Goal: Task Accomplishment & Management: Manage account settings

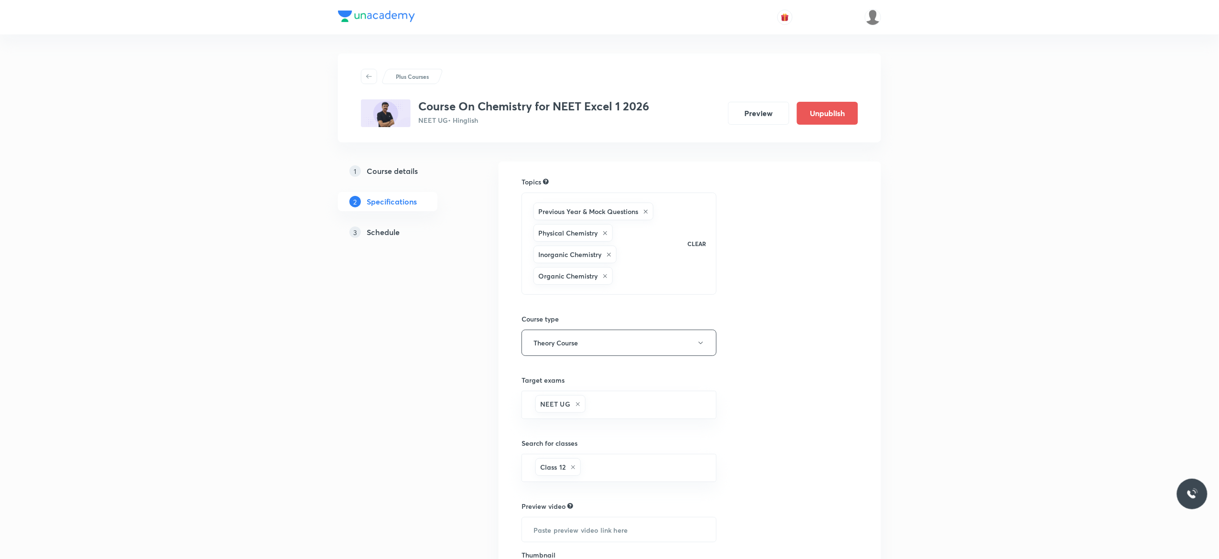
click at [378, 237] on h5 "Schedule" at bounding box center [383, 232] width 33 height 11
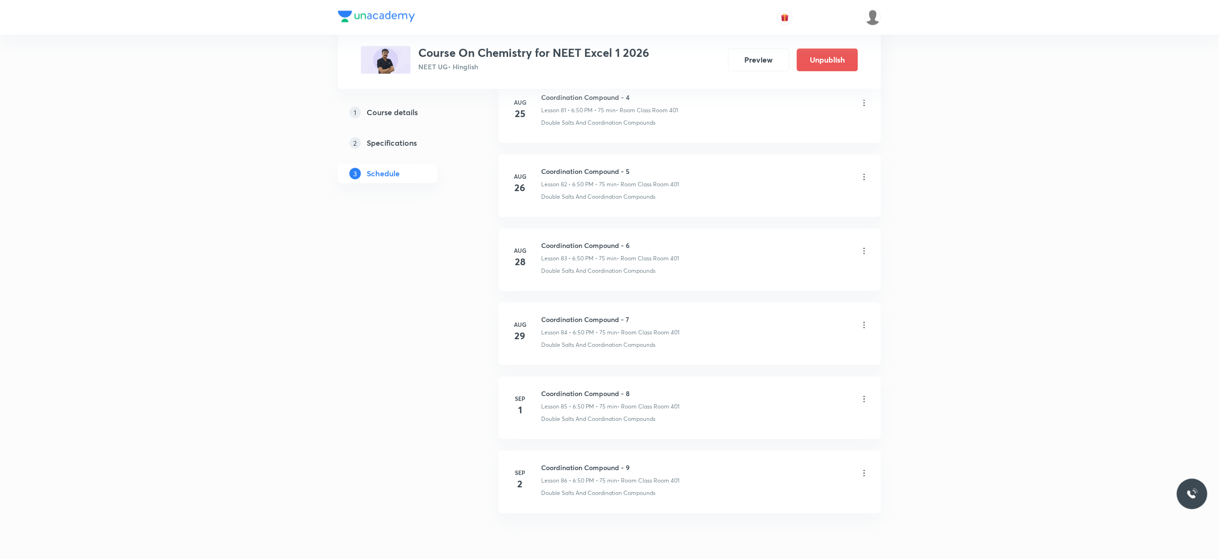
scroll to position [6669, 0]
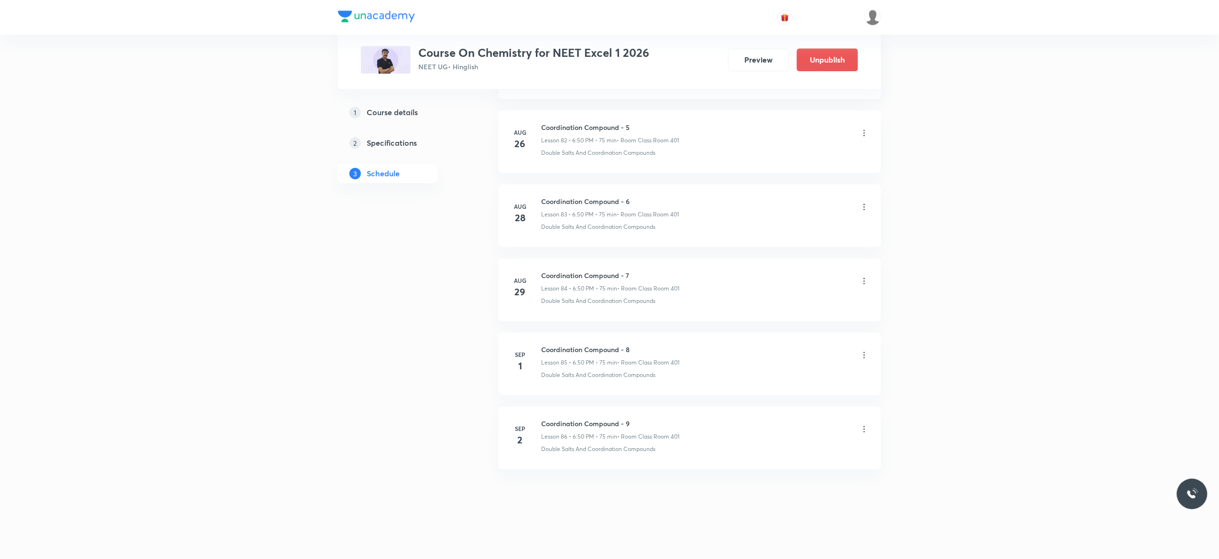
click at [865, 428] on icon at bounding box center [864, 429] width 10 height 10
click at [968, 313] on div at bounding box center [612, 279] width 1224 height 559
click at [866, 355] on icon at bounding box center [864, 355] width 10 height 10
click at [790, 396] on li "Delete" at bounding box center [811, 397] width 105 height 18
click at [748, 541] on button "Delete" at bounding box center [747, 539] width 84 height 23
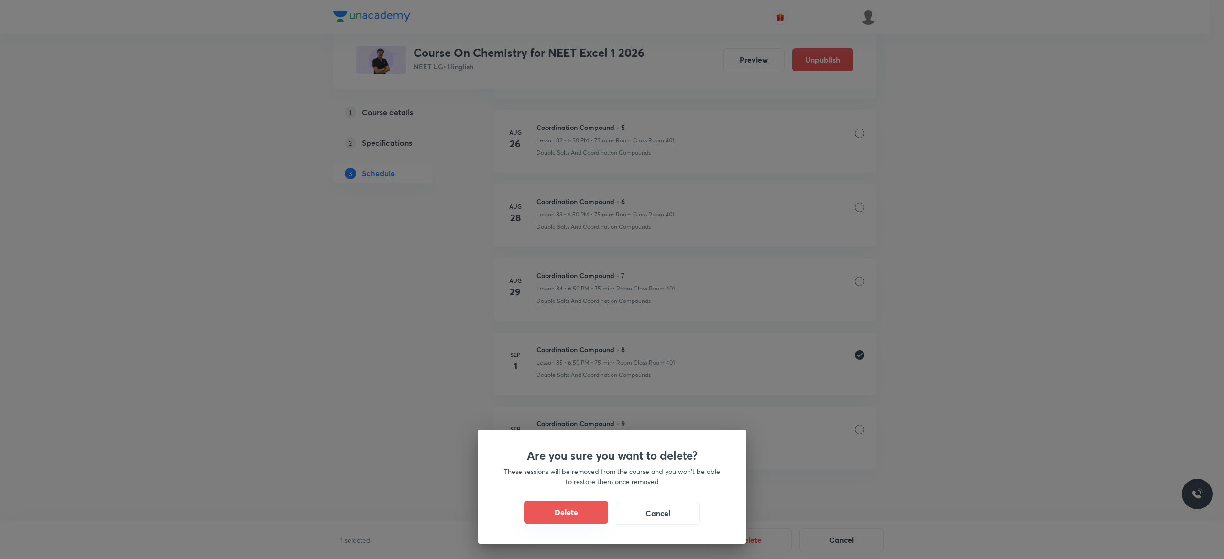
click at [569, 517] on button "Delete" at bounding box center [566, 512] width 84 height 23
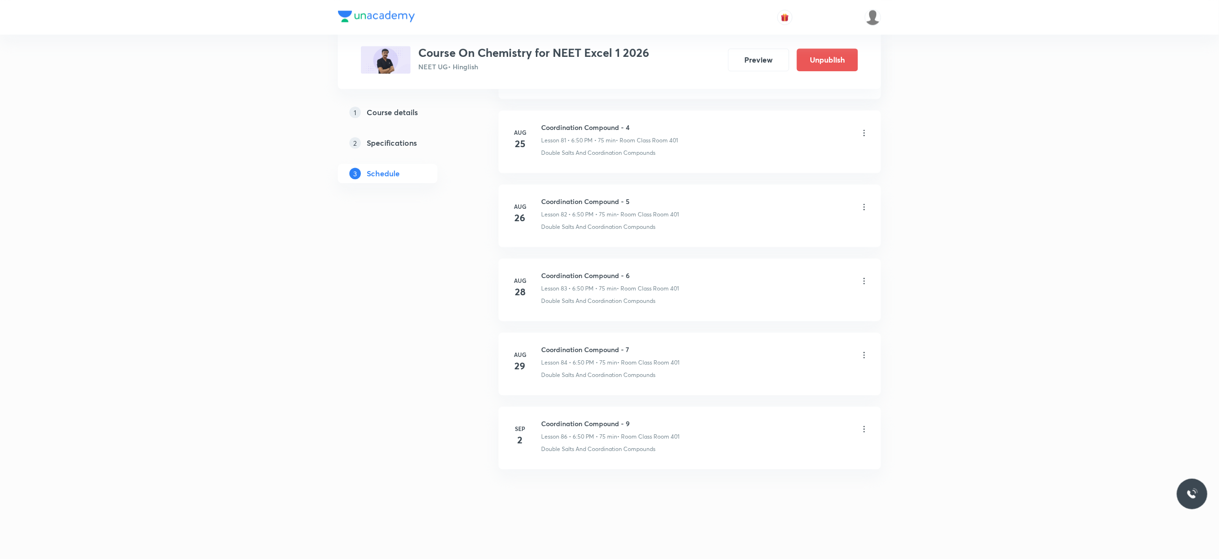
scroll to position [6594, 0]
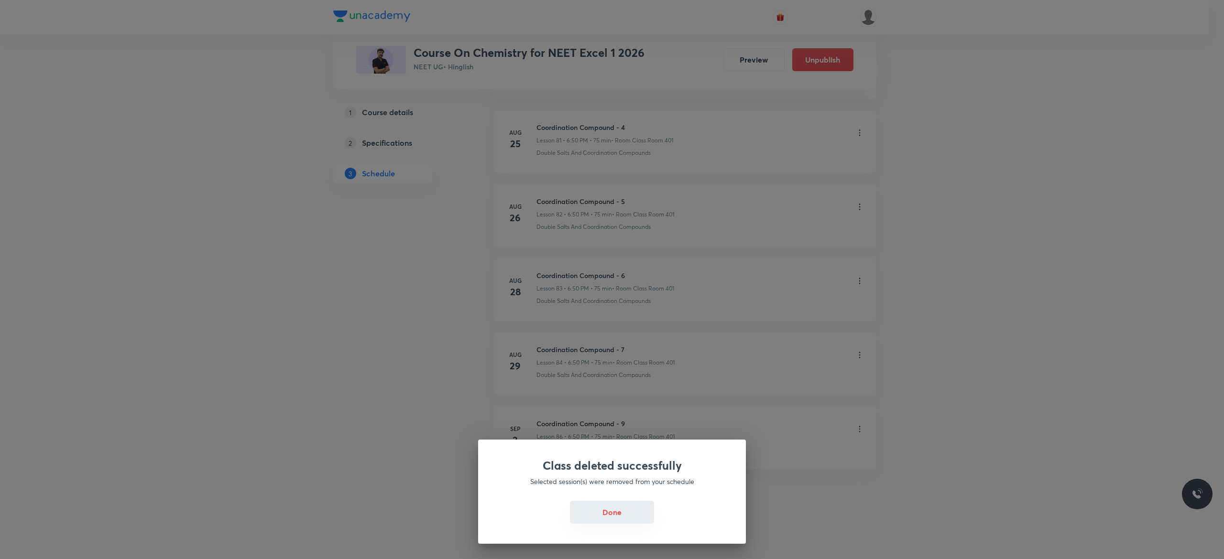
click at [616, 514] on button "Done" at bounding box center [612, 512] width 84 height 23
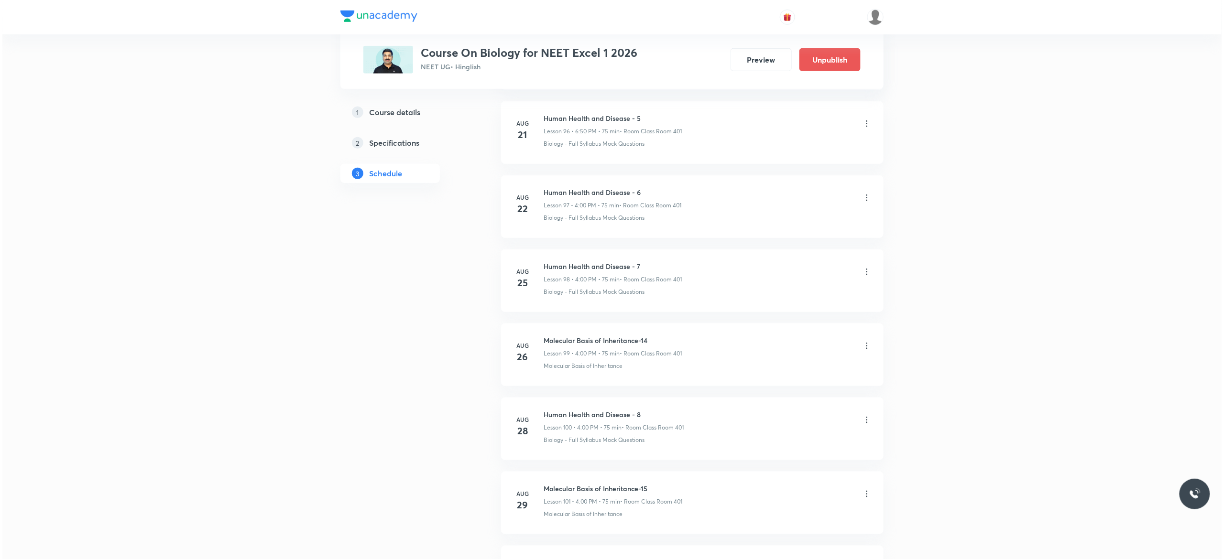
scroll to position [7934, 0]
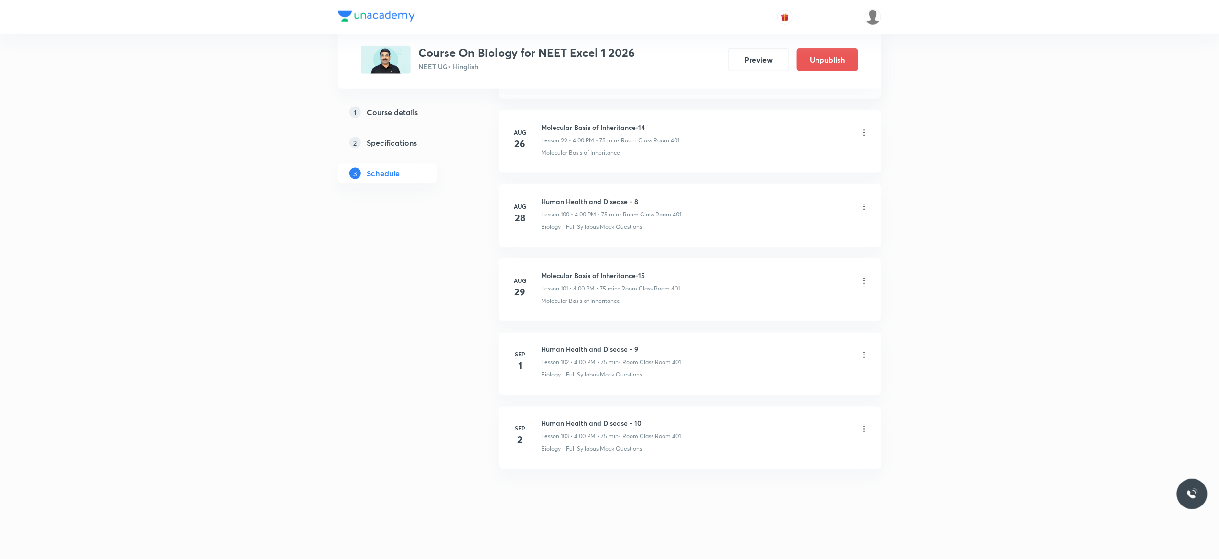
click at [674, 416] on li "Sep 2 Human Health and Disease - 10 Lesson 103 • 4:00 PM • 75 min • Room Class …" at bounding box center [690, 438] width 382 height 63
drag, startPoint x: 644, startPoint y: 417, endPoint x: 538, endPoint y: 420, distance: 106.2
click at [538, 420] on li "Sep 2 Human Health and Disease - 10 Lesson 103 • 4:00 PM • 75 min • Room Class …" at bounding box center [690, 438] width 382 height 63
click at [865, 425] on icon at bounding box center [864, 429] width 10 height 10
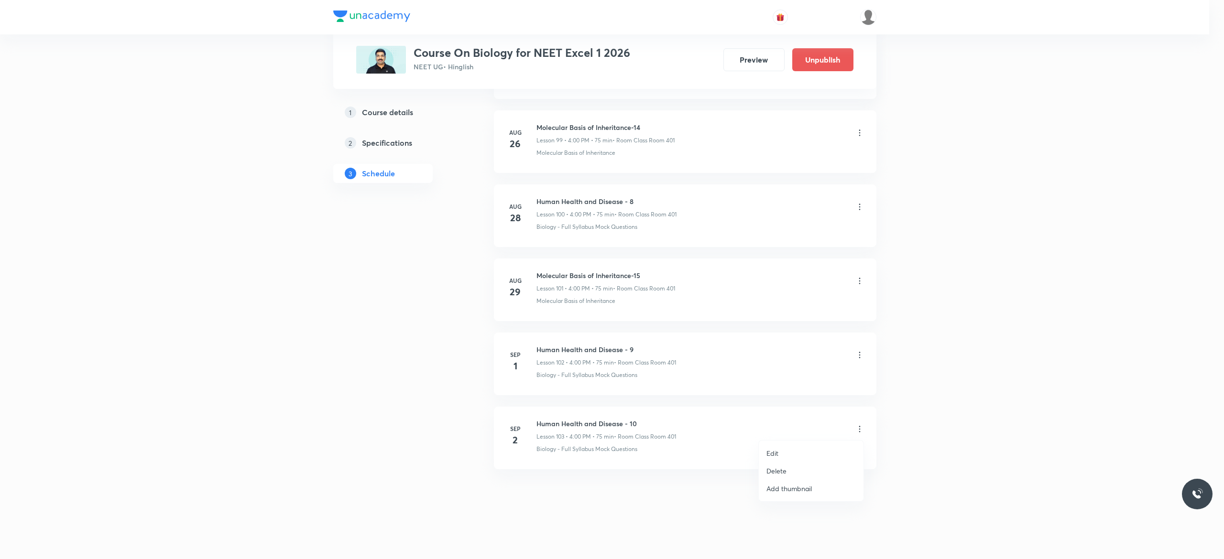
click at [797, 451] on li "Edit" at bounding box center [811, 454] width 105 height 18
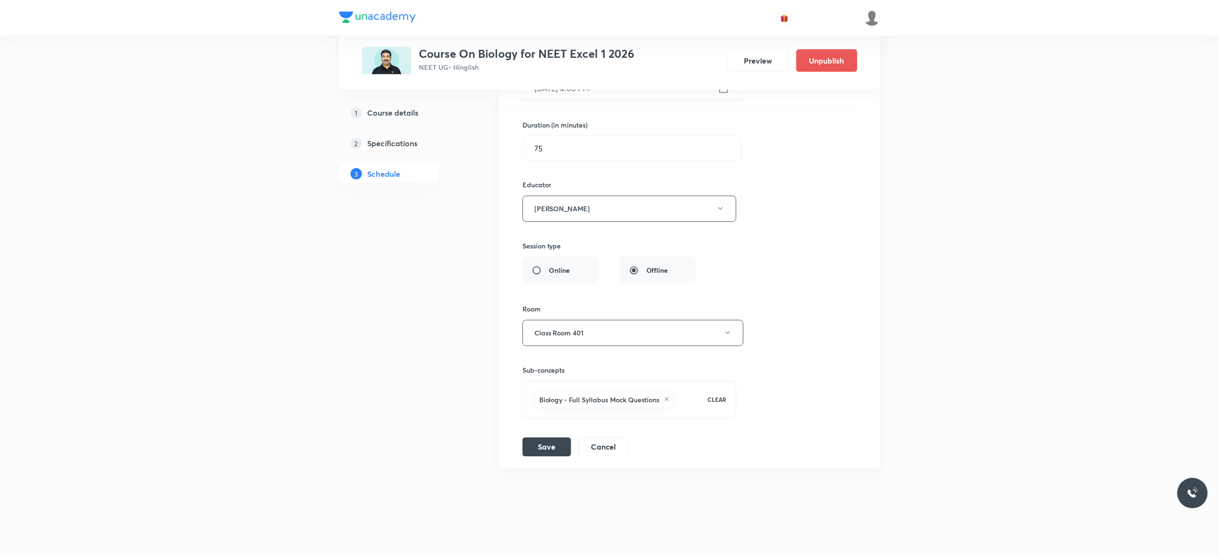
scroll to position [7862, 0]
click at [799, 210] on div "Session title 29/99 Human Health and Disease - 10 ​ Schedule for Sep 2, 2025, 4…" at bounding box center [690, 219] width 336 height 478
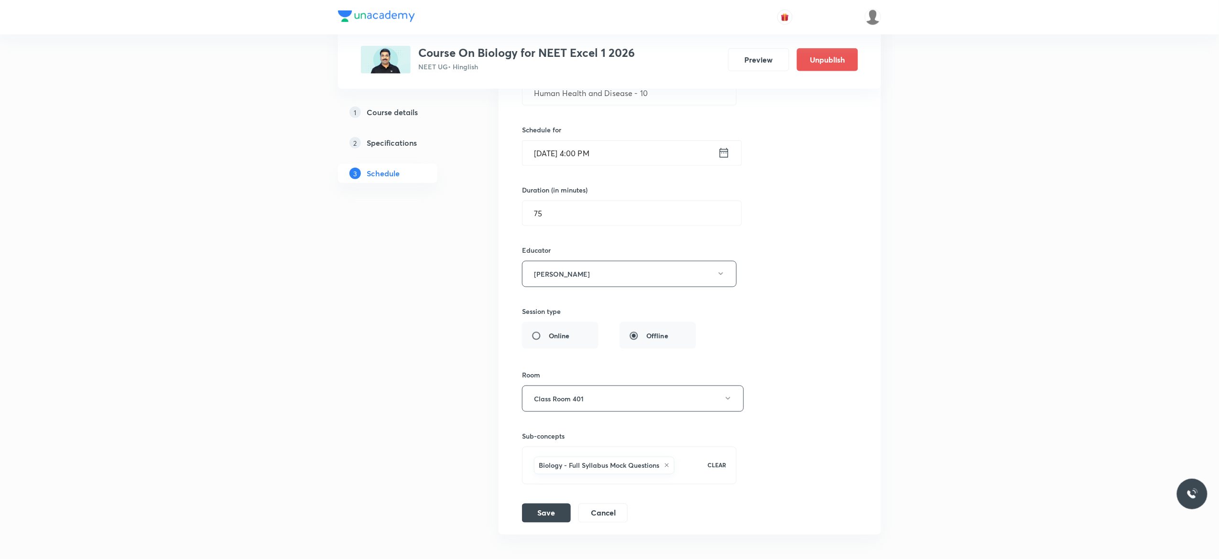
scroll to position [7709, 0]
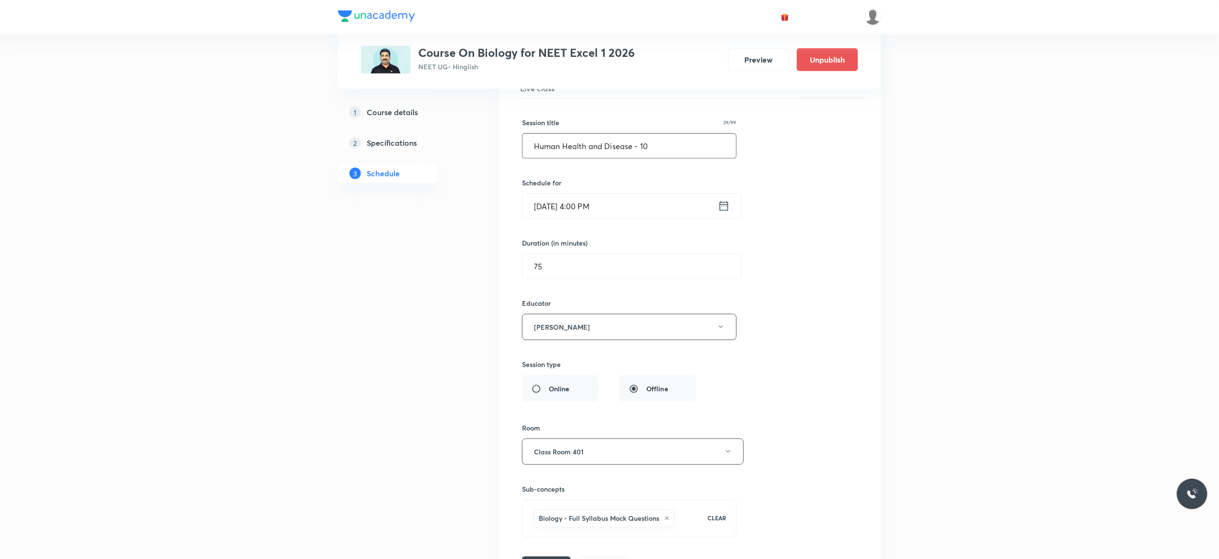
click at [656, 158] on input "Human Health and Disease - 10" at bounding box center [629, 146] width 214 height 24
type input "Human Health and Disease - 11"
click at [775, 263] on div "Session title 29/99 Human Health and Disease - 11 ​ Schedule for Sep 2, 2025, 4…" at bounding box center [690, 337] width 336 height 478
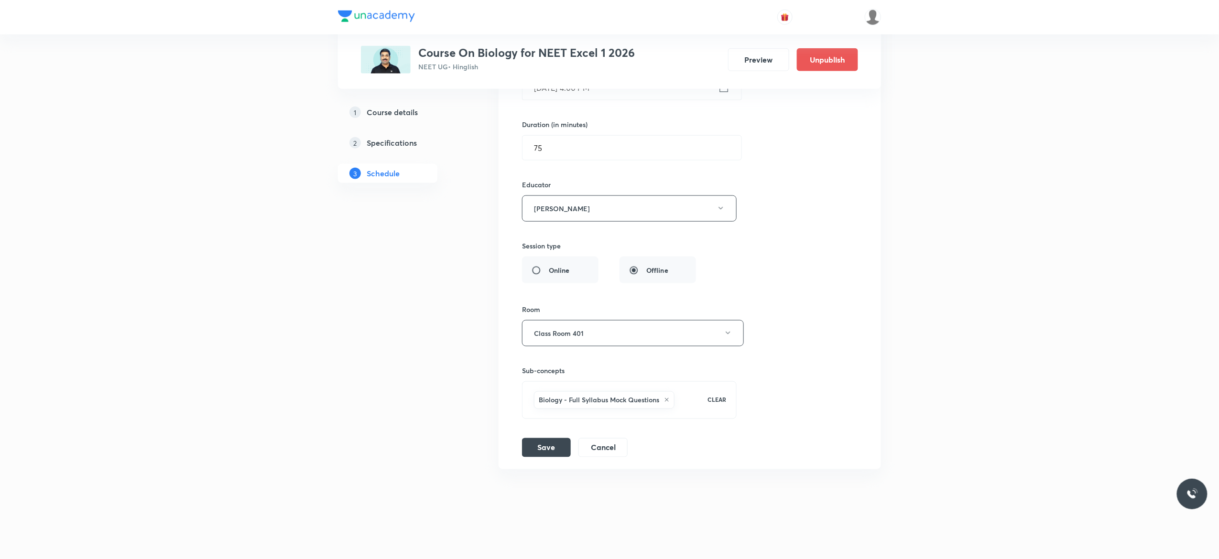
scroll to position [7862, 0]
click at [543, 448] on button "Save" at bounding box center [546, 446] width 49 height 19
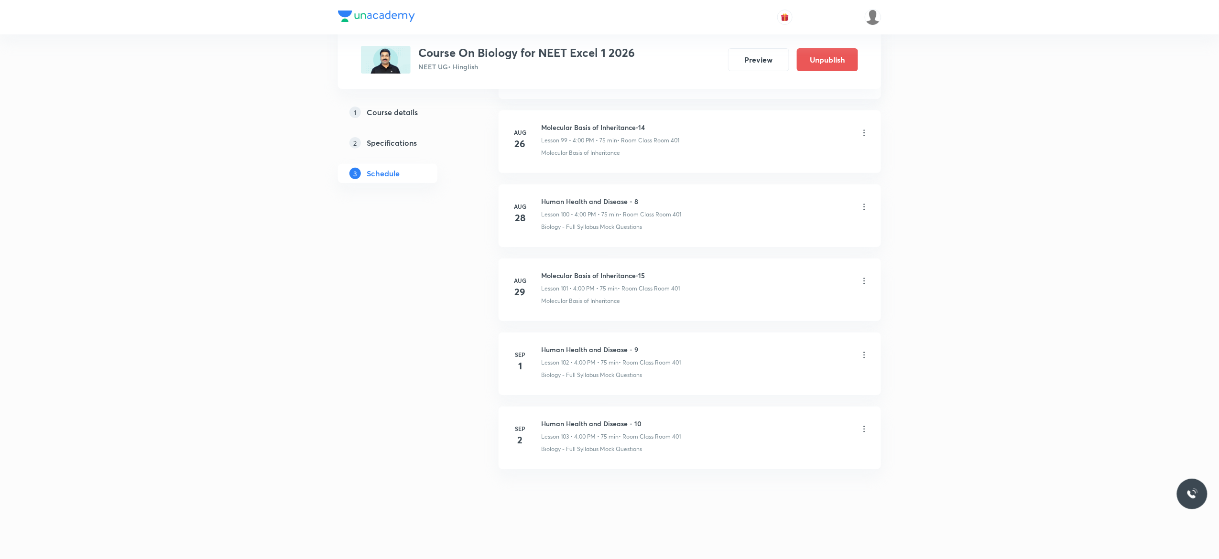
scroll to position [7432, 0]
drag, startPoint x: 641, startPoint y: 343, endPoint x: 540, endPoint y: 341, distance: 101.4
click at [540, 341] on li "Sep 1 Human Health and Disease - 9 Lesson 102 • 4:00 PM • 75 min • Room Class R…" at bounding box center [690, 364] width 382 height 63
copy h6 "Human Health and Disease - 9"
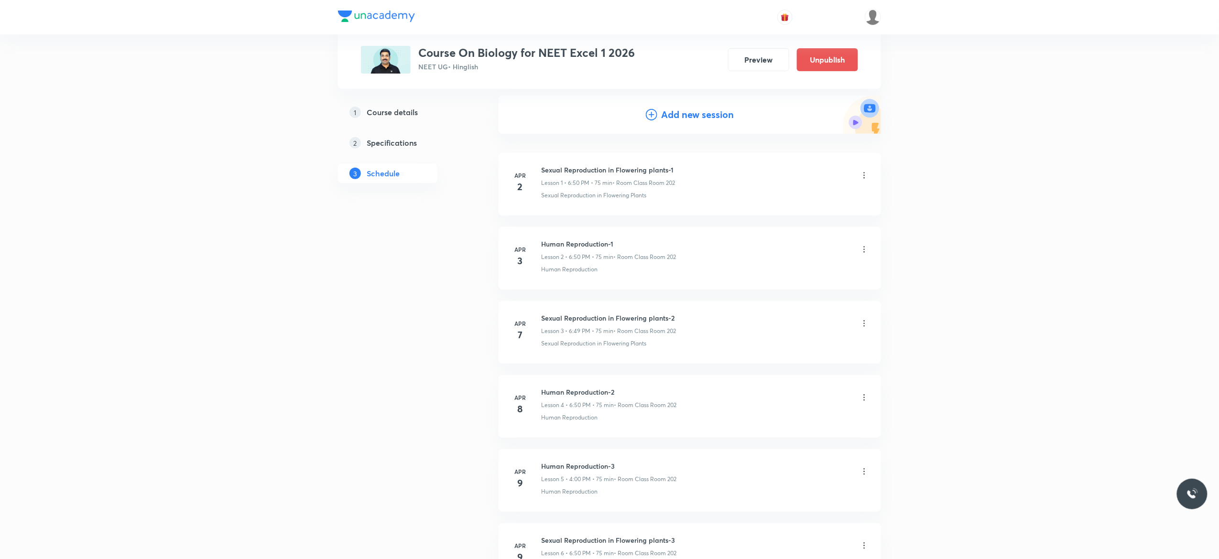
scroll to position [90, 0]
click at [654, 117] on icon at bounding box center [651, 120] width 11 height 11
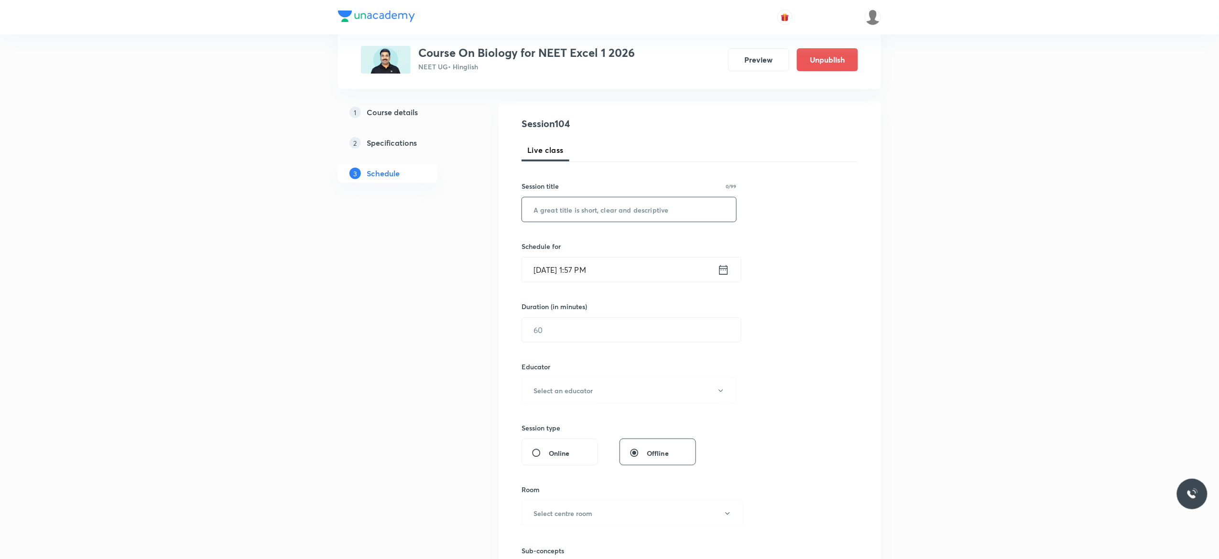
click at [597, 204] on input "text" at bounding box center [629, 209] width 214 height 24
paste input "Human Health and Disease - 9"
type input "Human Health and Disease - 10"
click at [723, 270] on icon at bounding box center [723, 269] width 12 height 13
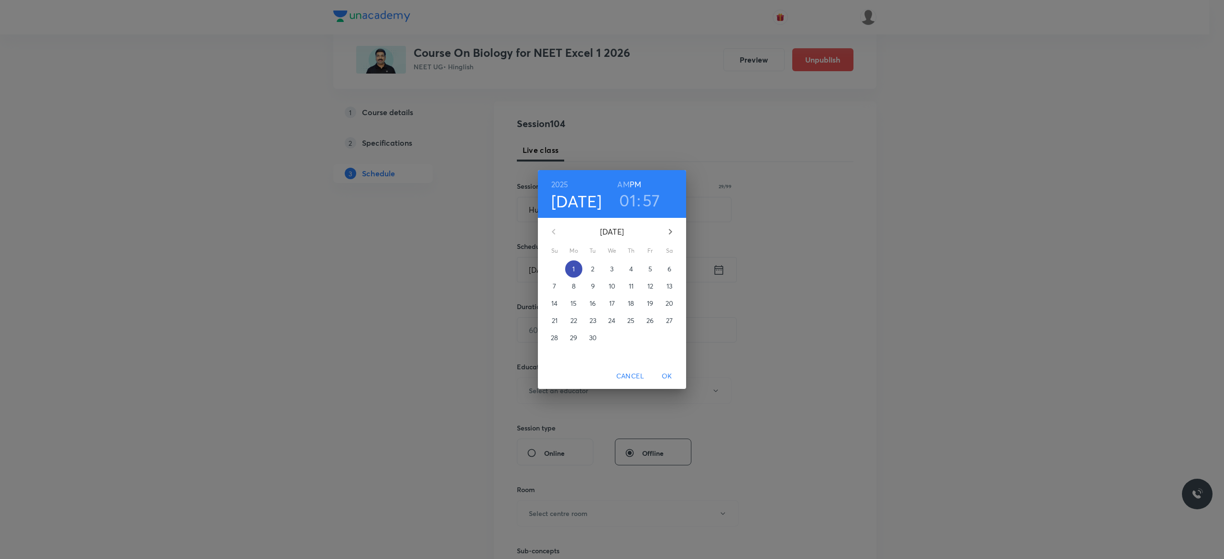
click at [572, 267] on p "1" at bounding box center [573, 269] width 2 height 10
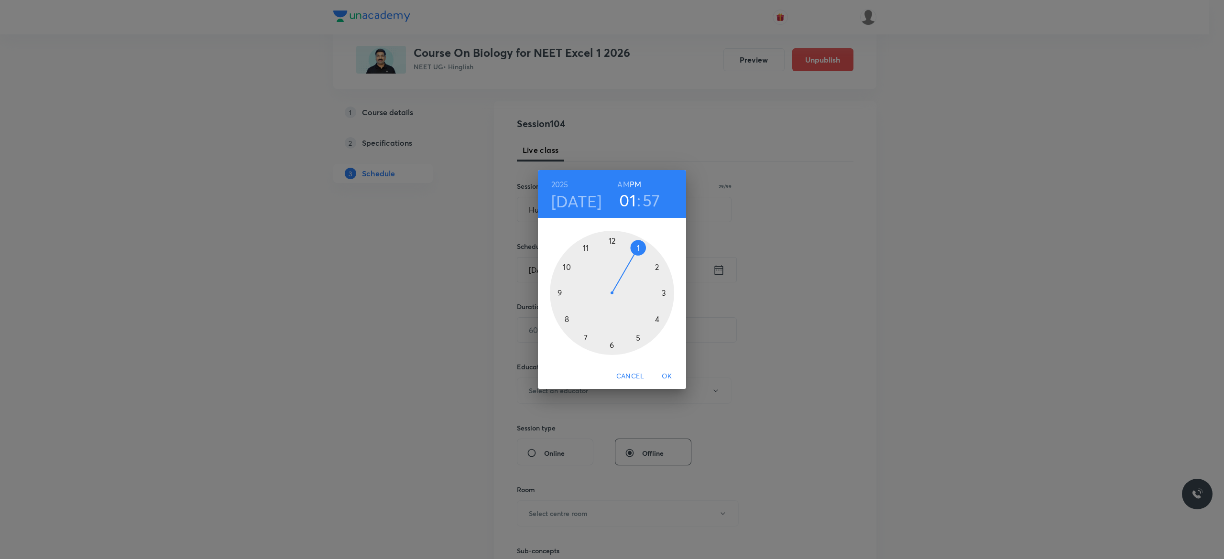
click at [612, 344] on div at bounding box center [612, 293] width 124 height 124
click at [565, 266] on div at bounding box center [612, 293] width 124 height 124
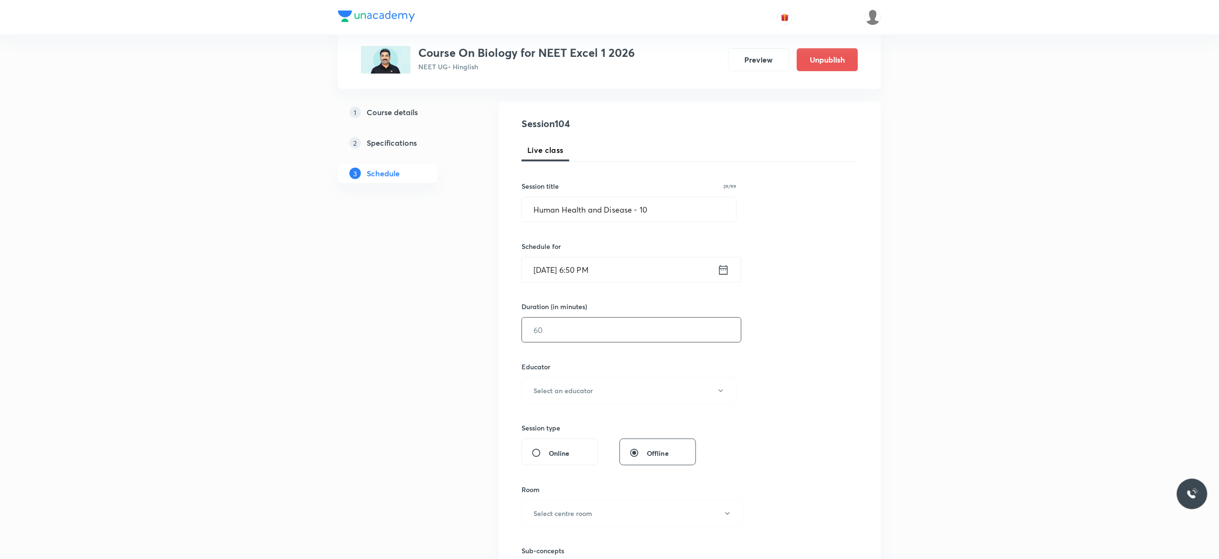
click at [572, 328] on input "text" at bounding box center [631, 330] width 219 height 24
type input "75"
click at [720, 391] on icon "button" at bounding box center [721, 391] width 8 height 8
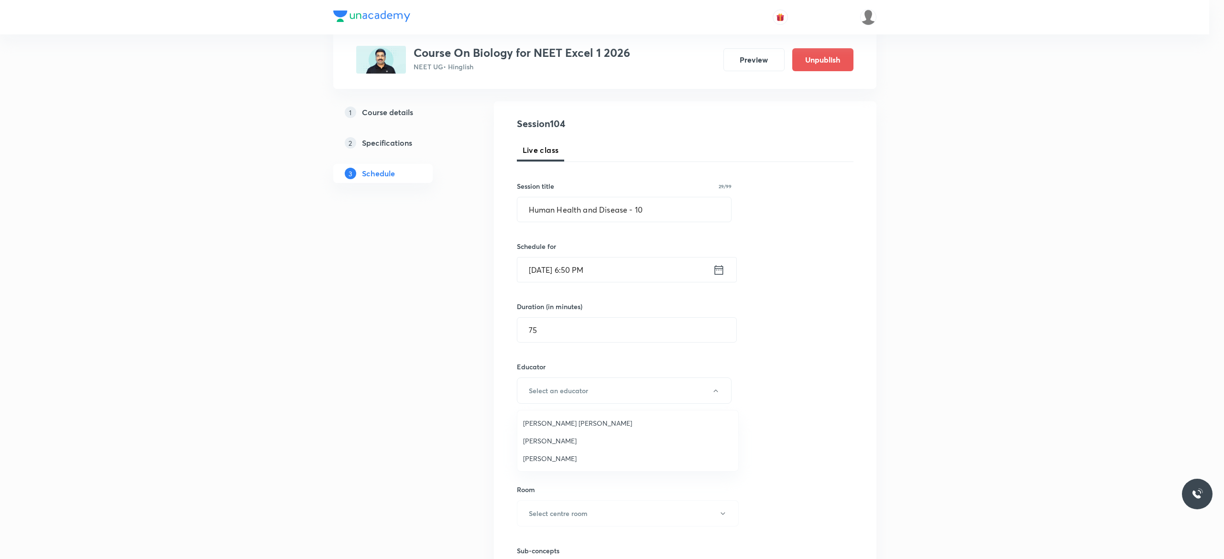
click at [570, 460] on span "Ankit Kumar Malav" at bounding box center [627, 459] width 209 height 10
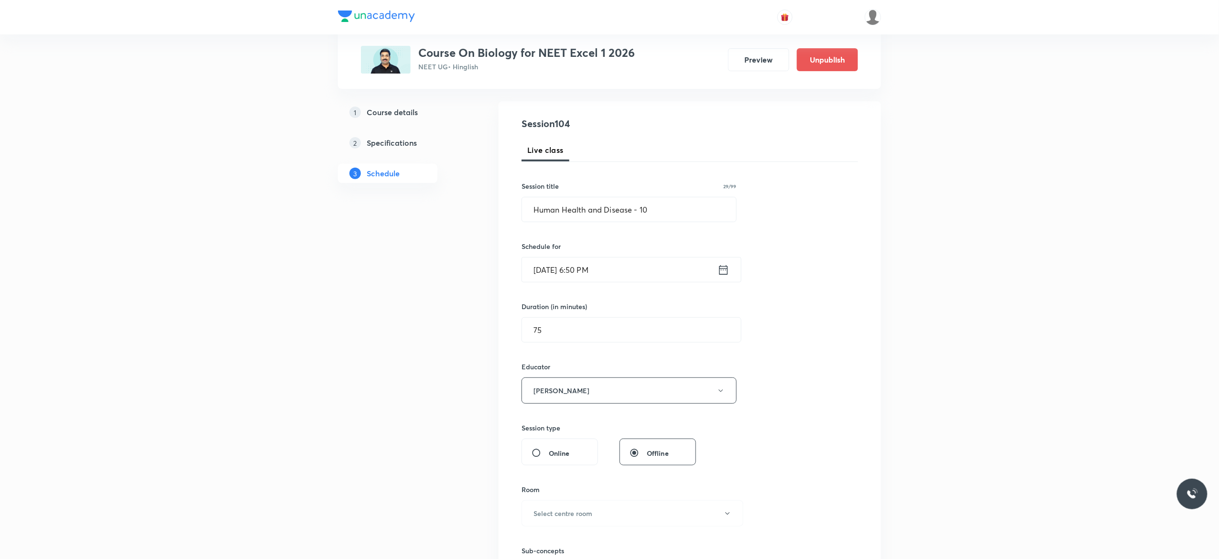
click at [800, 381] on div "Session 104 Live class Session title 29/99 Human Health and Disease - 10 ​ Sche…" at bounding box center [689, 372] width 336 height 510
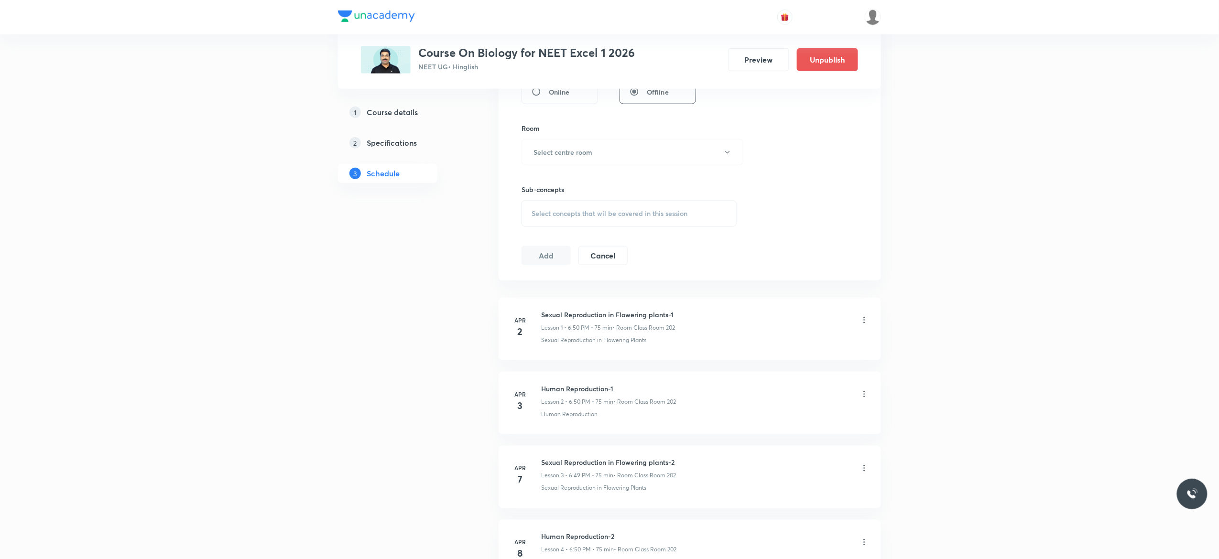
scroll to position [472, 0]
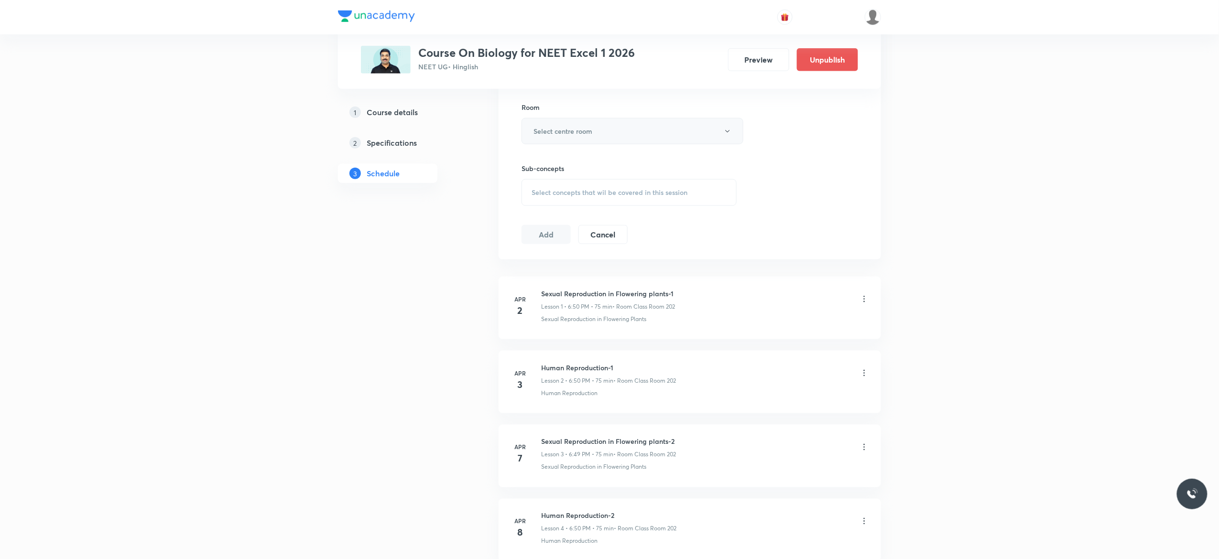
click at [727, 134] on icon "button" at bounding box center [728, 132] width 8 height 8
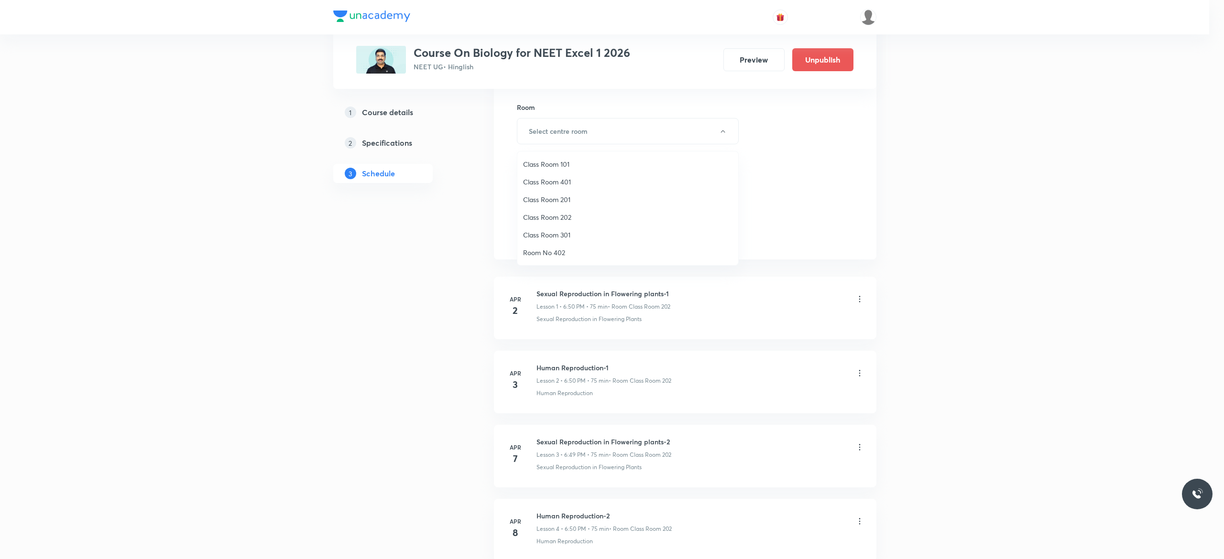
click at [568, 212] on span "Class Room 202" at bounding box center [627, 217] width 209 height 10
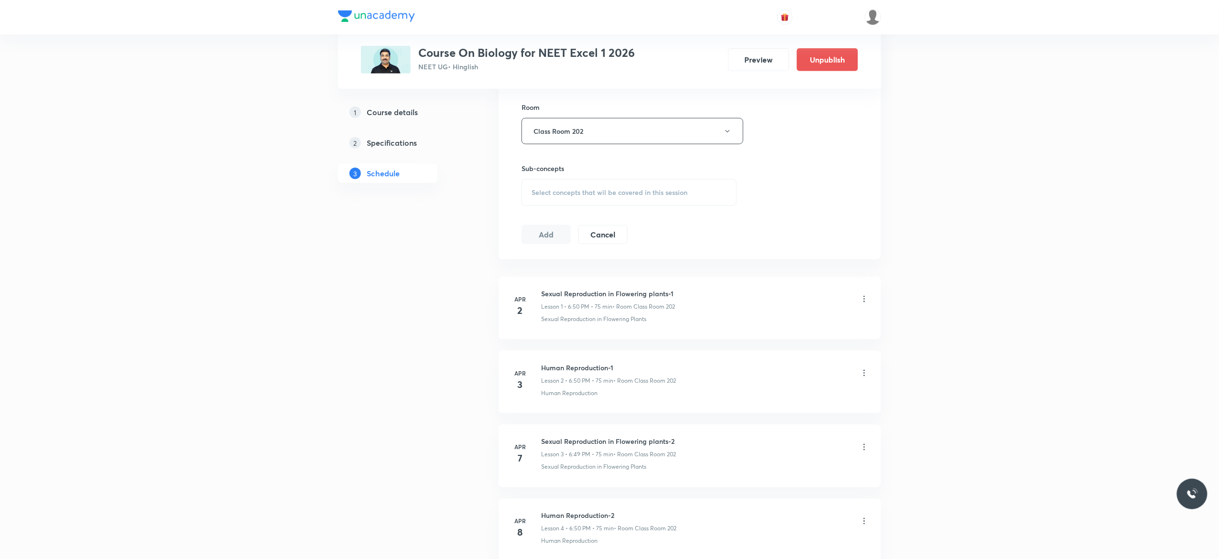
click at [535, 196] on span "Select concepts that wil be covered in this session" at bounding box center [610, 193] width 156 height 8
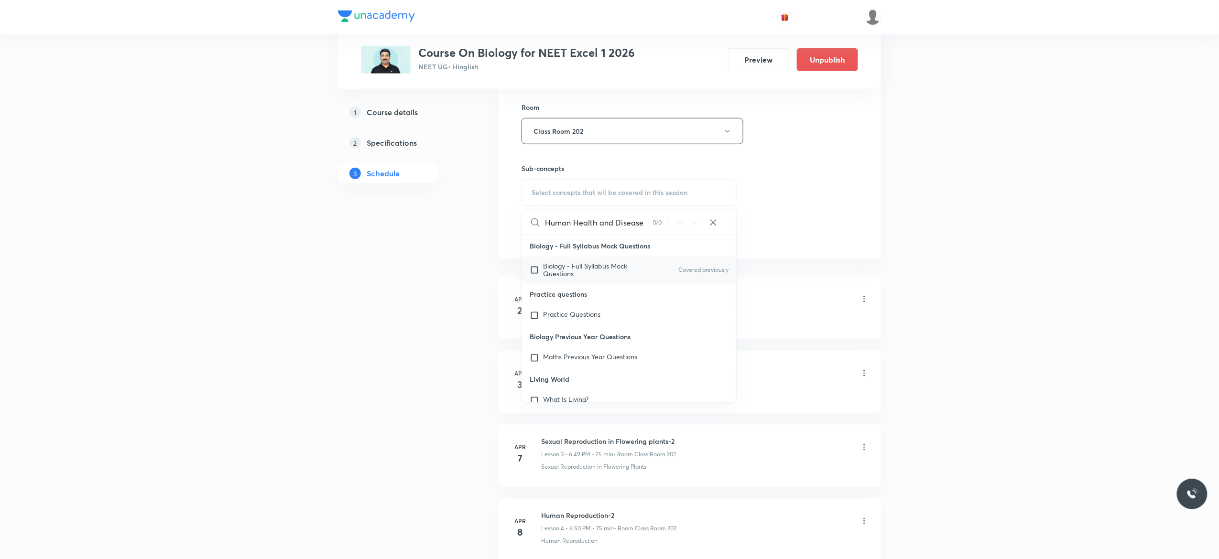
type input "Human Health and Disease"
click at [536, 271] on input "checkbox" at bounding box center [536, 269] width 13 height 15
checkbox input "true"
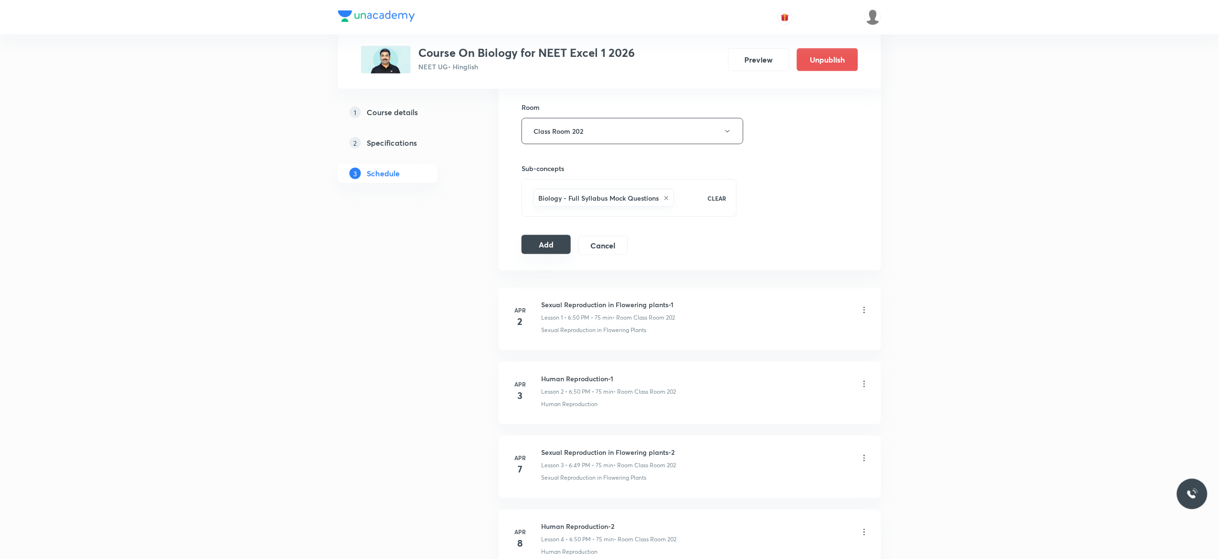
click at [543, 250] on button "Add" at bounding box center [545, 244] width 49 height 19
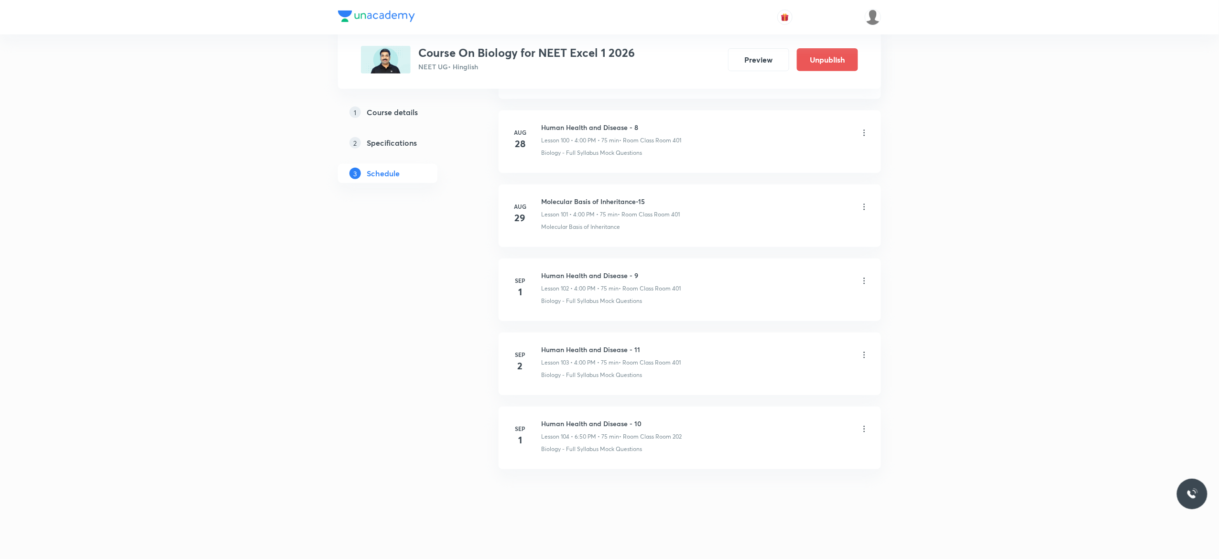
scroll to position [7506, 0]
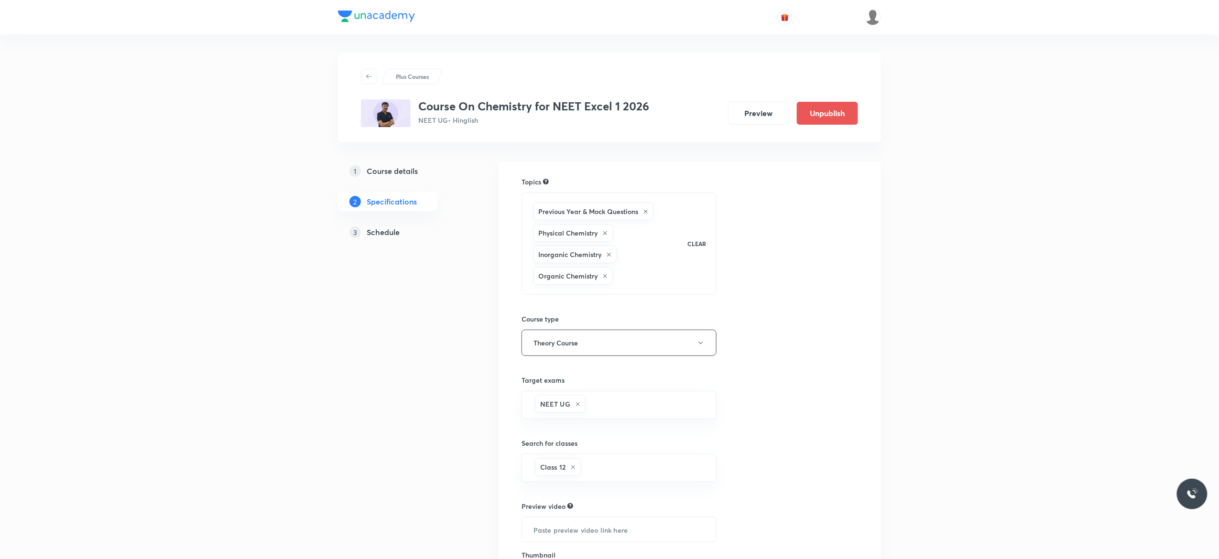
click at [389, 232] on h5 "Schedule" at bounding box center [383, 232] width 33 height 11
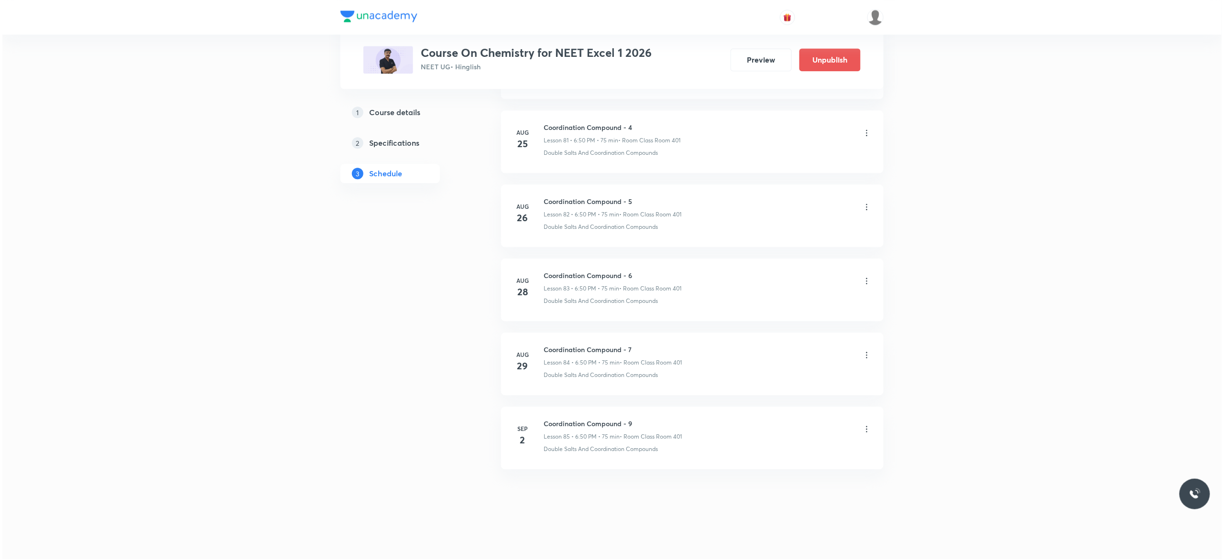
scroll to position [6594, 0]
click at [865, 433] on icon at bounding box center [864, 429] width 10 height 10
click at [775, 453] on p "Edit" at bounding box center [772, 454] width 12 height 10
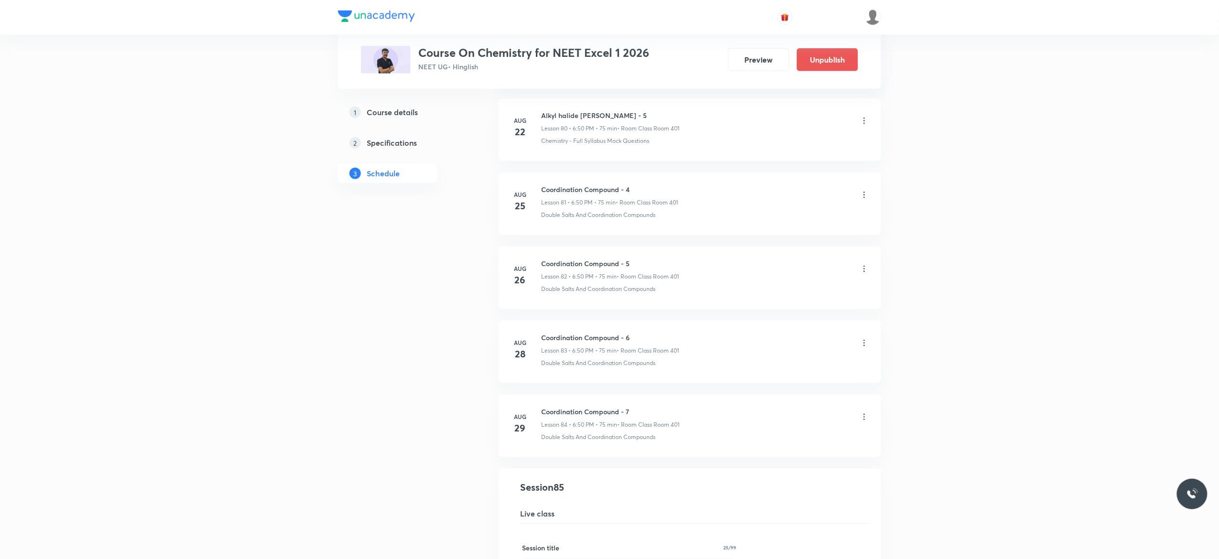
scroll to position [5835, 0]
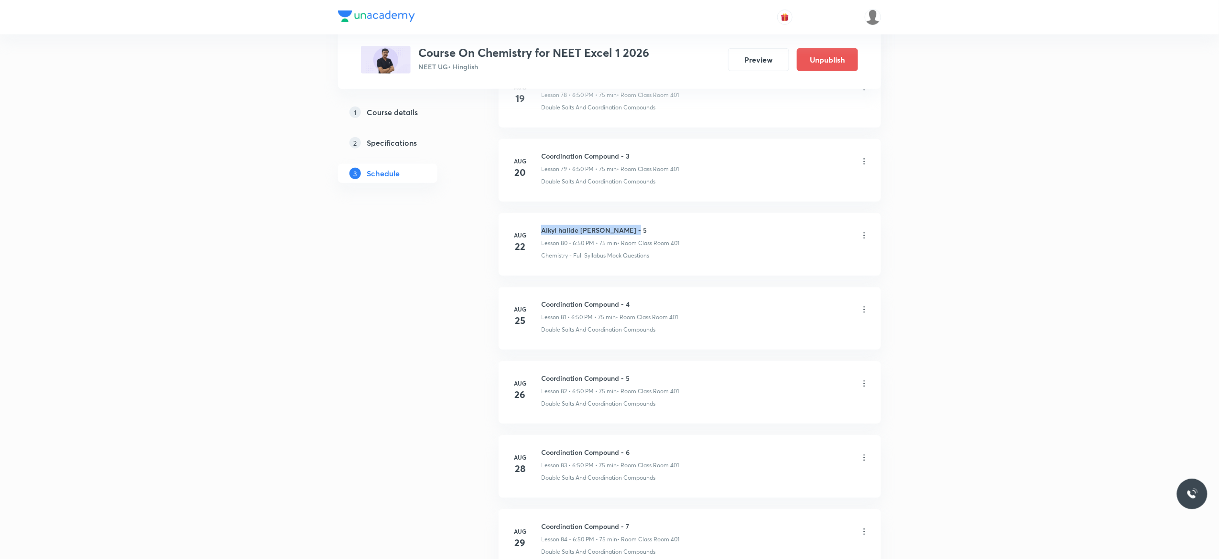
drag, startPoint x: 626, startPoint y: 249, endPoint x: 534, endPoint y: 248, distance: 91.3
click at [534, 248] on li "Aug 22 Alkyl halide Aryl Halide - 5 Lesson 80 • 6:50 PM • 75 min • Room Class R…" at bounding box center [690, 244] width 382 height 63
copy h6 "Alkyl halide Aryl Halide - 5"
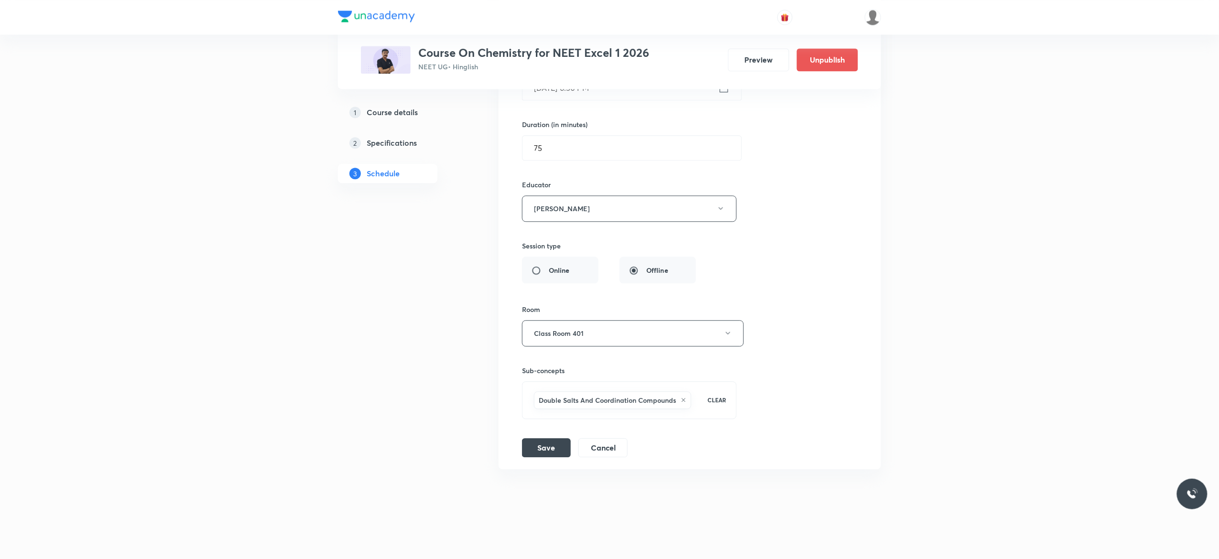
scroll to position [6524, 0]
click at [685, 401] on icon at bounding box center [684, 400] width 6 height 6
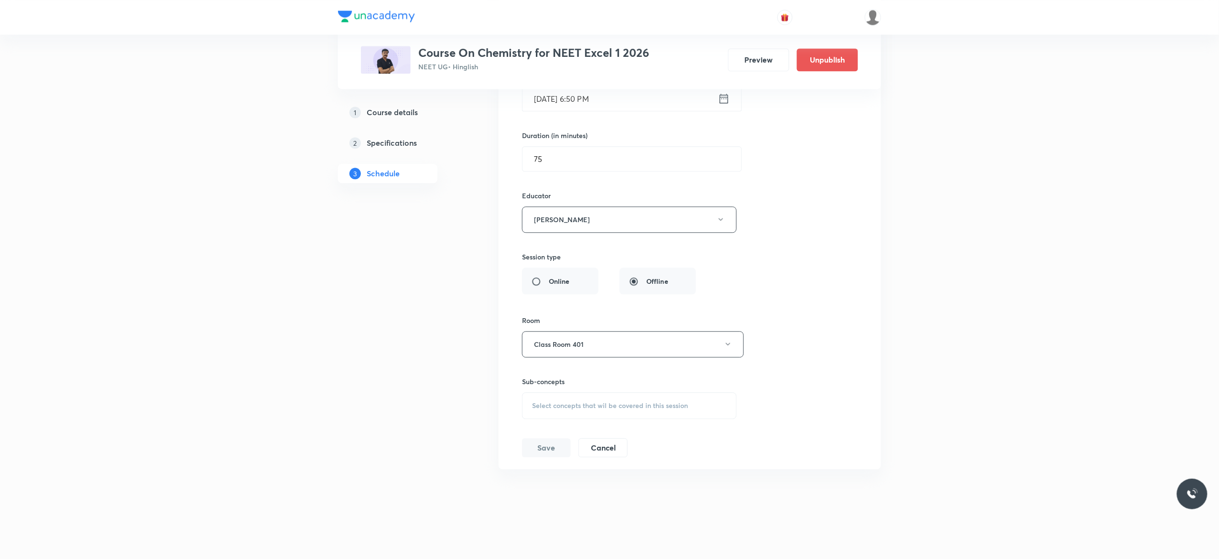
scroll to position [6512, 0]
click at [580, 405] on span "Select concepts that wil be covered in this session" at bounding box center [610, 406] width 156 height 8
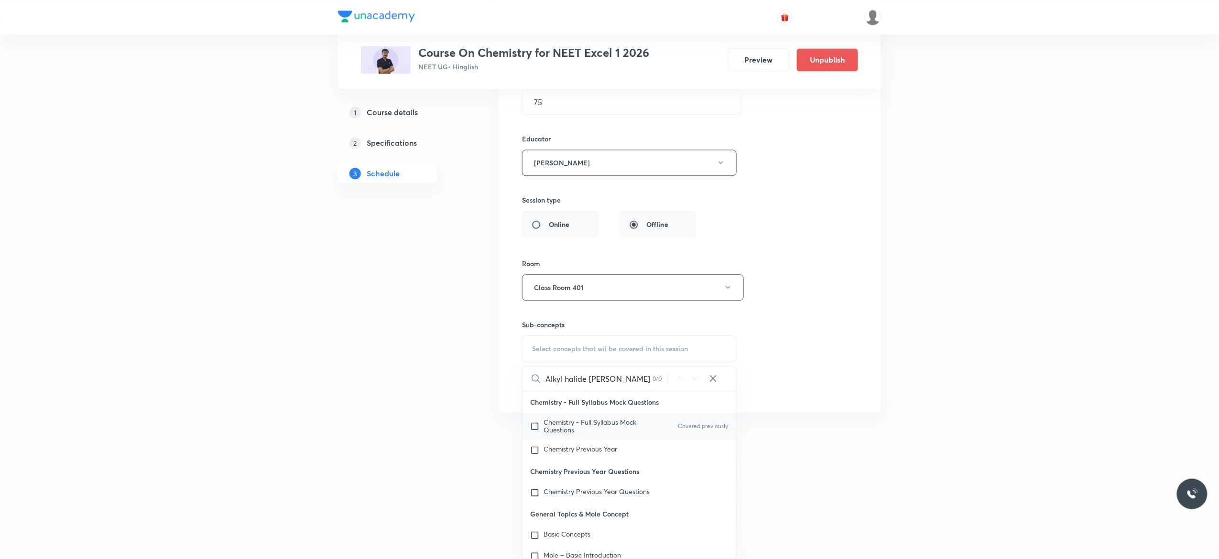
type input "Alkyl halide Aryl Halide"
click at [533, 426] on input "checkbox" at bounding box center [536, 426] width 13 height 15
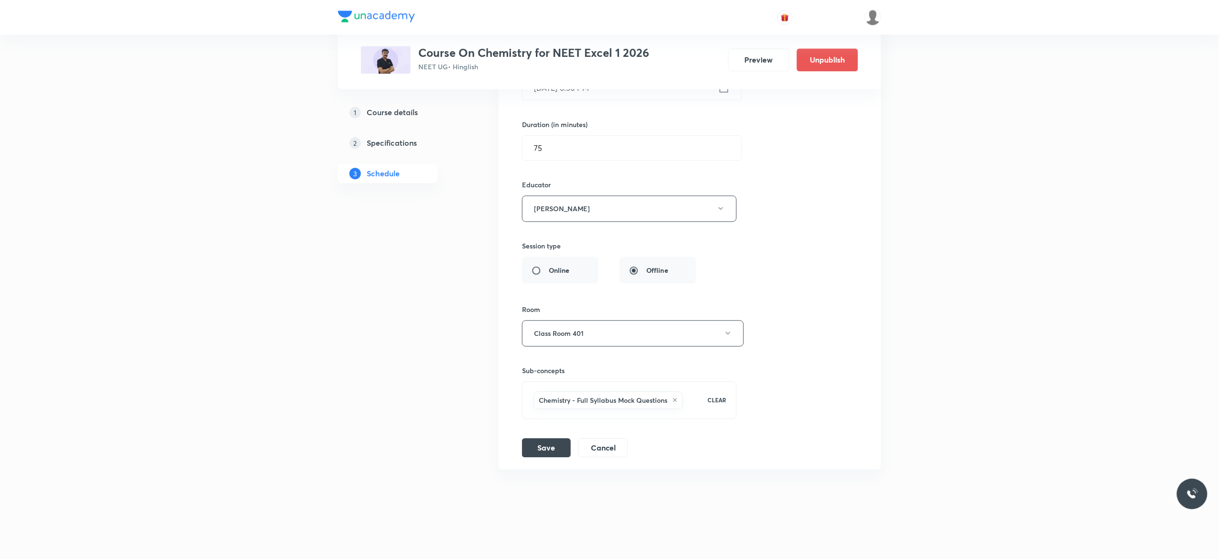
scroll to position [6524, 0]
click at [721, 210] on icon "button" at bounding box center [721, 209] width 8 height 8
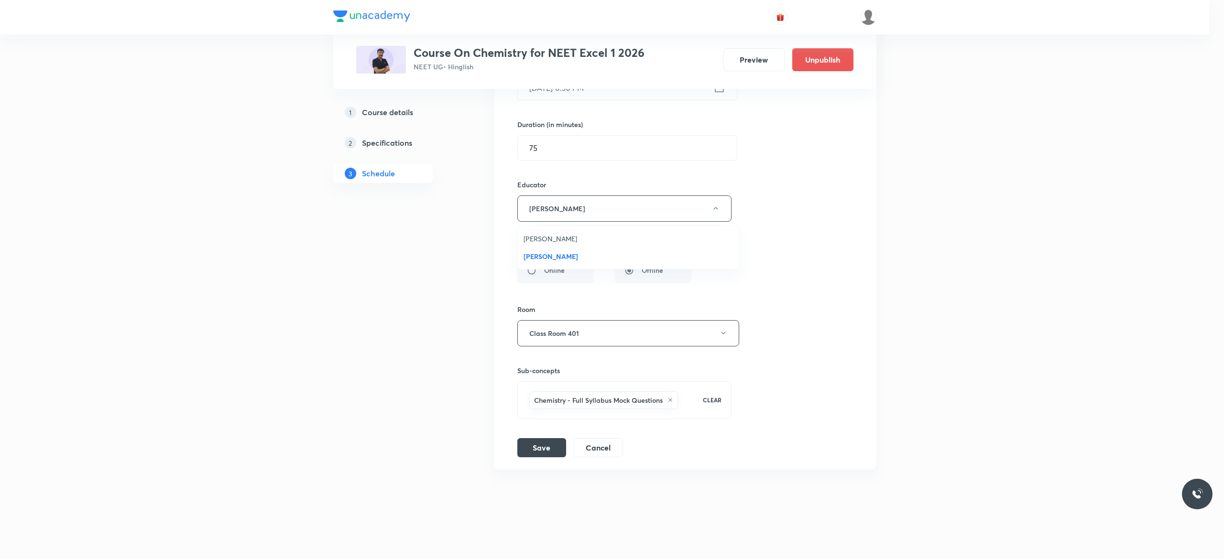
click at [559, 238] on span "Vijai Shukla" at bounding box center [627, 239] width 209 height 10
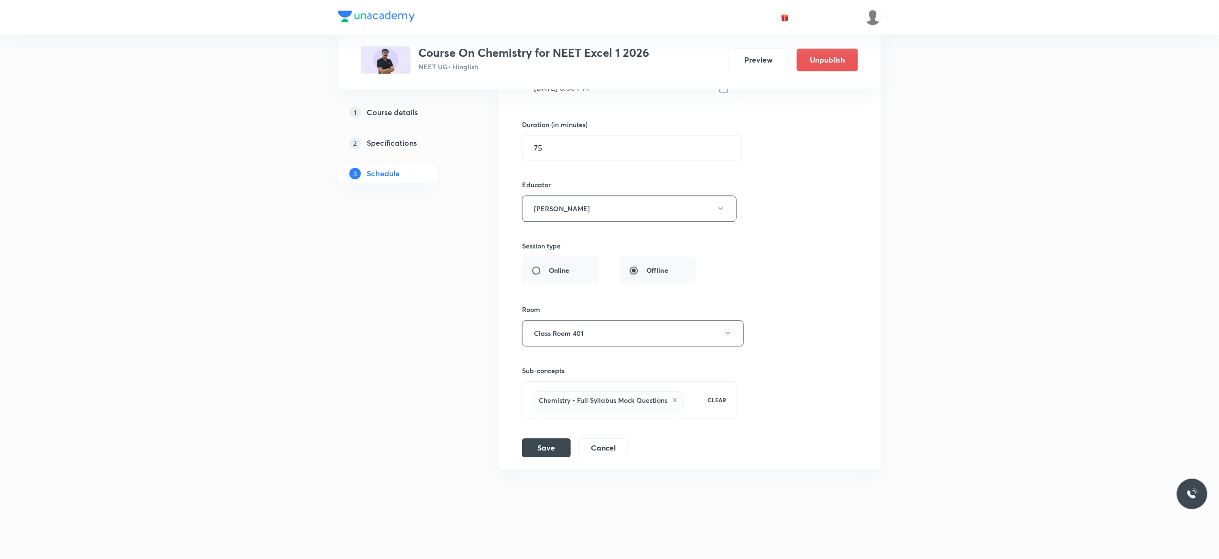
click at [799, 181] on div "Session title 25/99 Coordination Compound - 9 ​ Schedule for Sep 2, 2025, 6:50 …" at bounding box center [690, 219] width 336 height 478
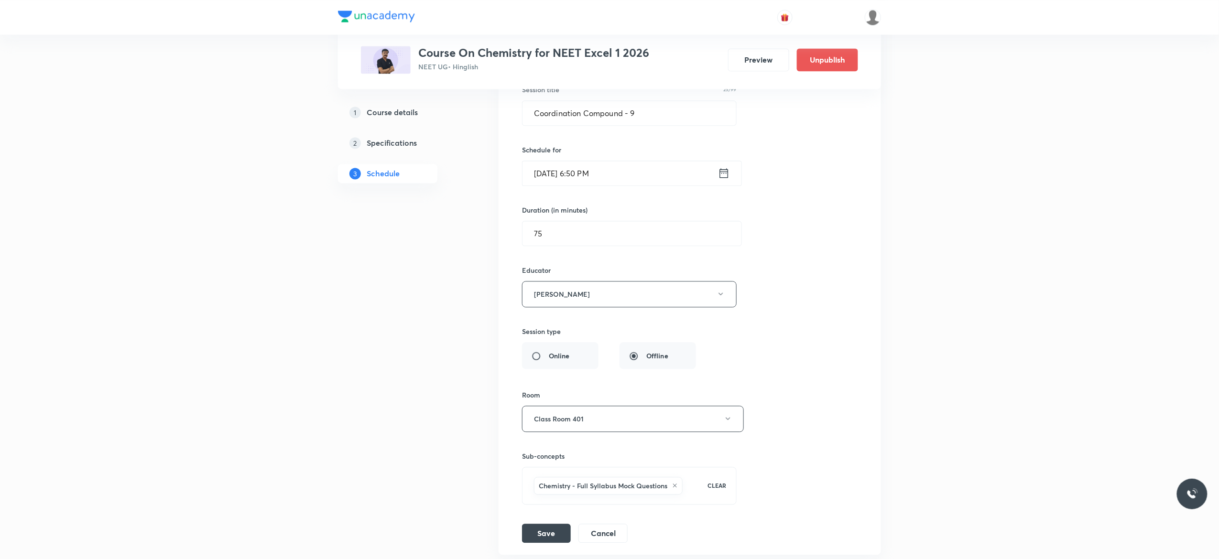
scroll to position [6294, 0]
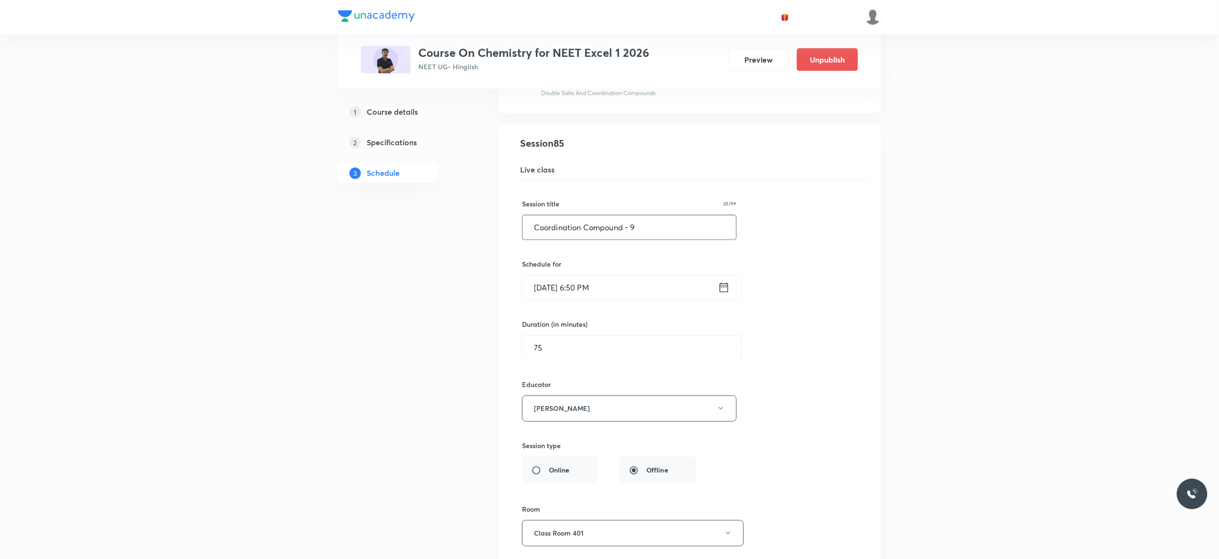
click at [655, 240] on input "Coordination Compound - 9" at bounding box center [629, 228] width 214 height 24
type input "C"
paste input "Alkyl halide Aryl Halide - 5"
type input "Alkyl halide Aryl Halide - 6"
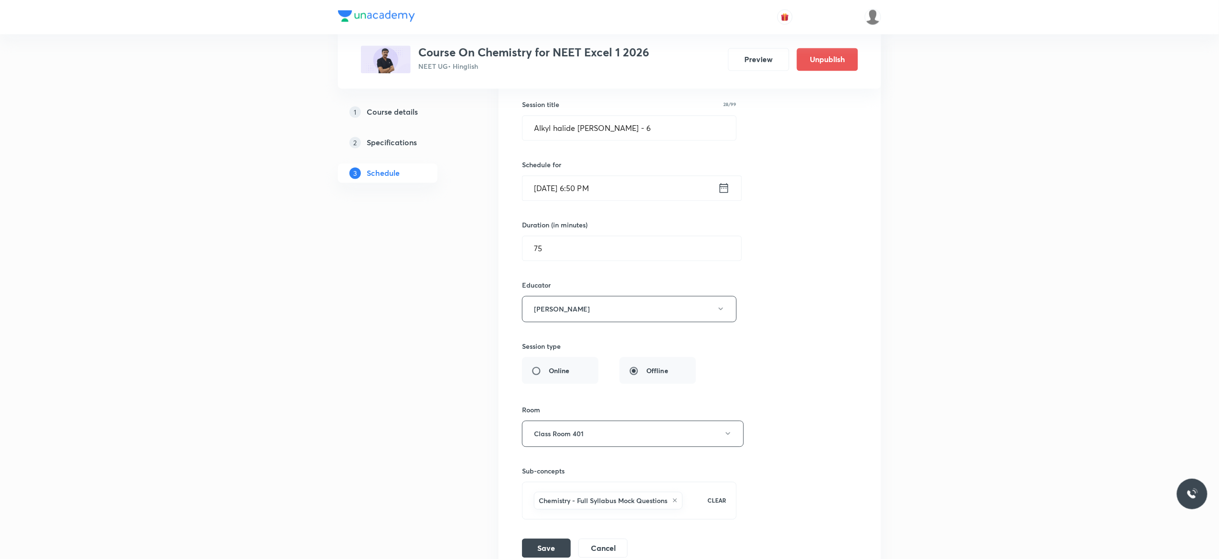
scroll to position [6524, 0]
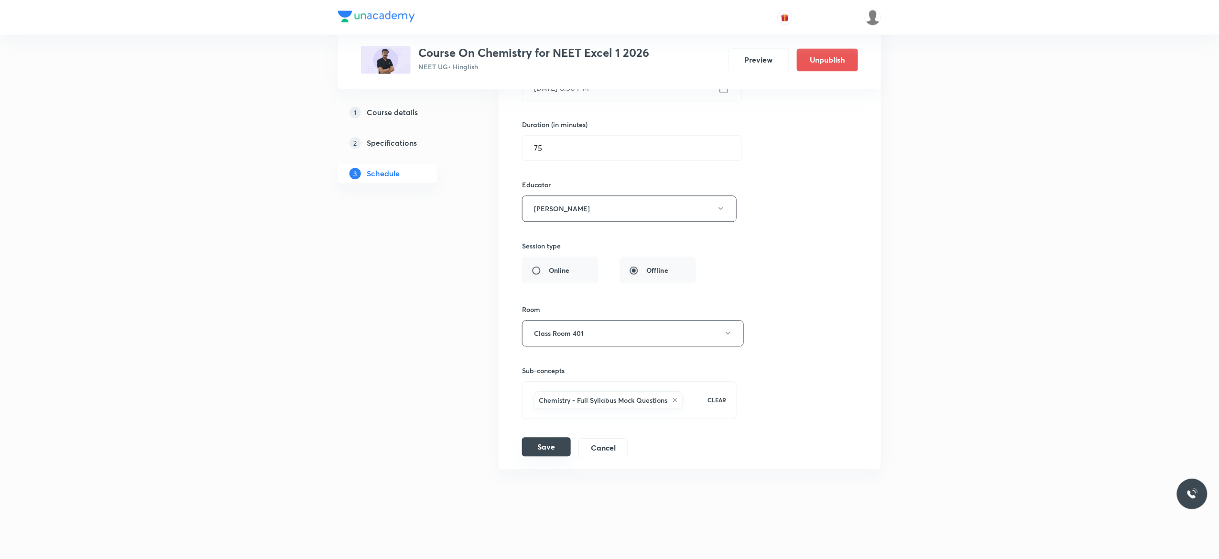
click at [545, 448] on button "Save" at bounding box center [546, 446] width 49 height 19
